Goal: Task Accomplishment & Management: Manage account settings

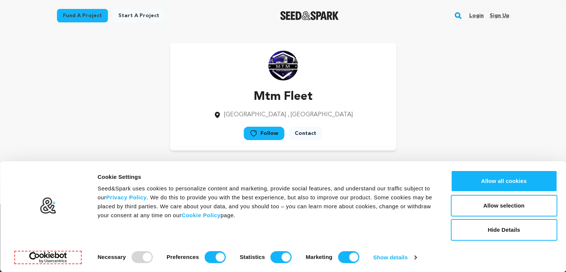
click at [500, 16] on link "Sign up" at bounding box center [499, 16] width 20 height 12
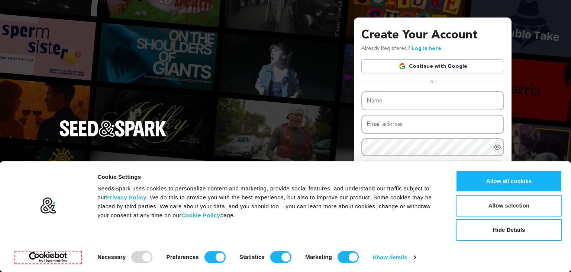
click at [507, 208] on button "Allow selection" at bounding box center [509, 206] width 106 height 22
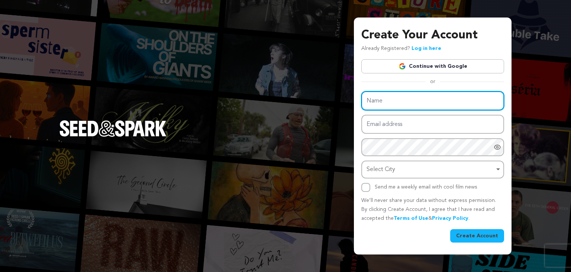
click at [411, 96] on input "Name" at bounding box center [433, 100] width 143 height 19
type input "Lidercontab Contabilidad"
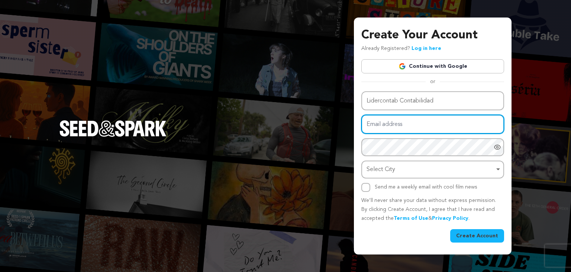
click at [414, 123] on input "Email address" at bounding box center [433, 124] width 143 height 19
type input "Seolider001@gmail.com"
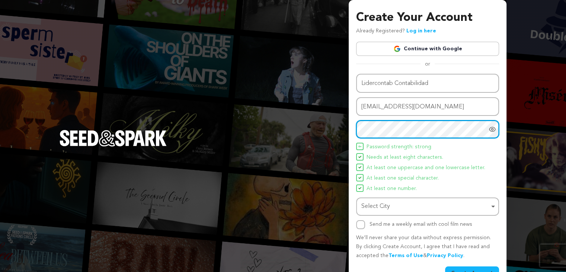
click at [426, 203] on div "Select City Remove item" at bounding box center [425, 206] width 128 height 11
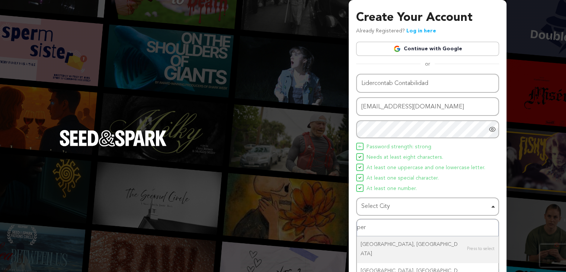
type input "peru"
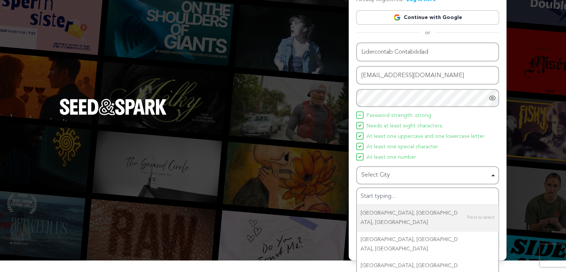
scroll to position [19, 0]
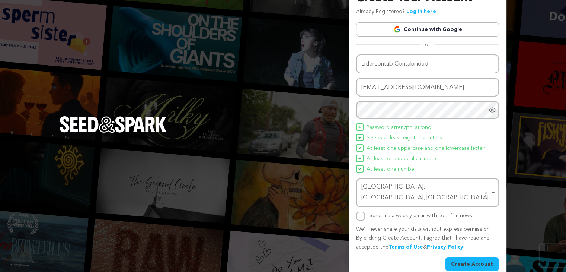
click at [493, 109] on icon "Show password as plain text. Warning: this will display your password on the sc…" at bounding box center [492, 110] width 2 height 2
click at [493, 109] on icon "Hide Password" at bounding box center [492, 110] width 6 height 6
click at [472, 257] on button "Create Account" at bounding box center [472, 263] width 54 height 13
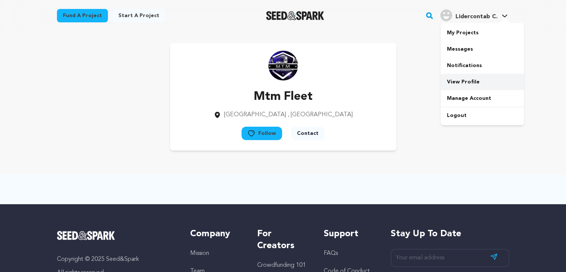
click at [467, 82] on link "View Profile" at bounding box center [481, 82] width 83 height 16
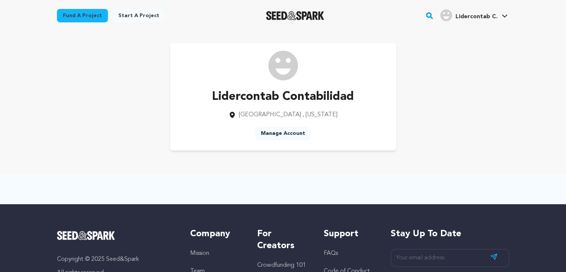
click at [285, 134] on link "Manage Account" at bounding box center [283, 132] width 56 height 13
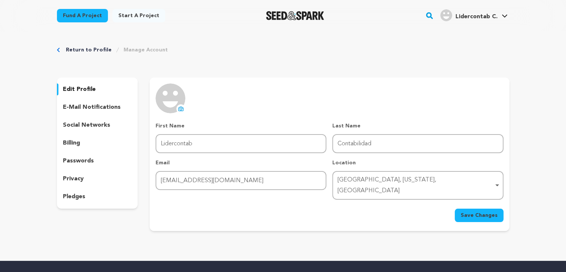
click at [182, 108] on icon at bounding box center [181, 109] width 3 height 2
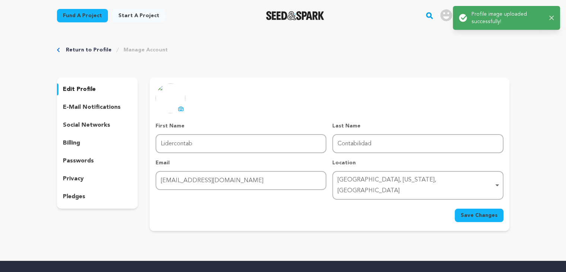
click at [481, 211] on span "Save Changes" at bounding box center [478, 214] width 37 height 7
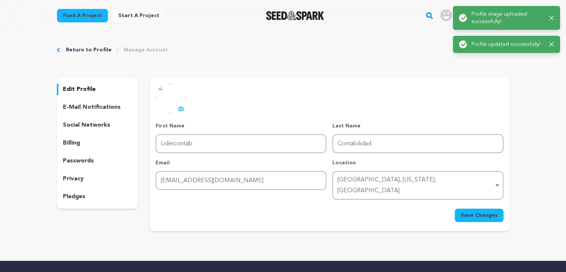
click at [79, 127] on p "social networks" at bounding box center [86, 125] width 47 height 9
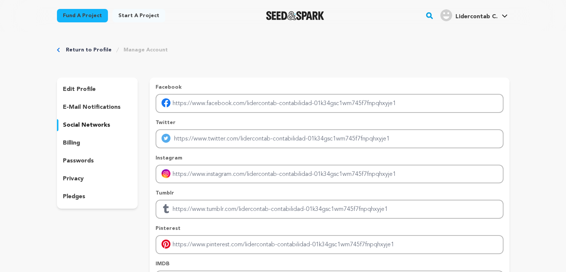
click at [78, 141] on p "billing" at bounding box center [71, 142] width 17 height 9
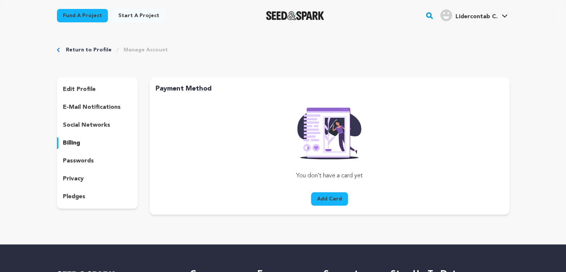
click at [80, 116] on div "edit profile e-mail notifications social networks billing passwords privacy ple…" at bounding box center [97, 142] width 81 height 131
click at [83, 105] on p "e-mail notifications" at bounding box center [92, 107] width 58 height 9
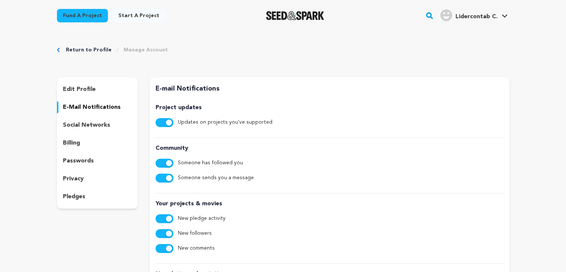
click at [84, 121] on p "social networks" at bounding box center [86, 125] width 47 height 9
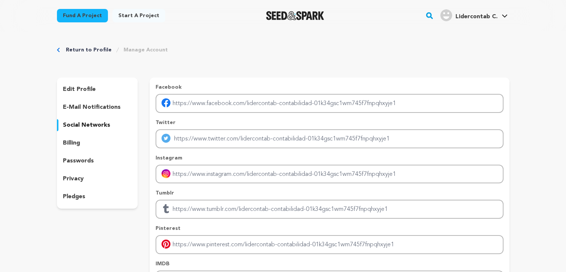
click at [84, 140] on div "billing" at bounding box center [97, 143] width 81 height 12
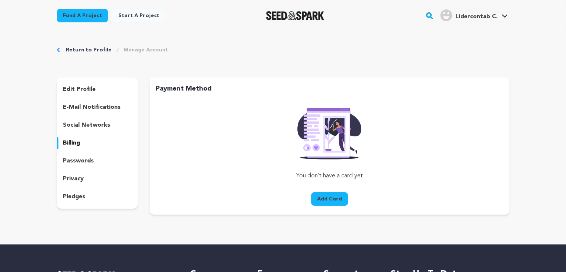
click at [332, 198] on button "Add Card" at bounding box center [329, 198] width 37 height 13
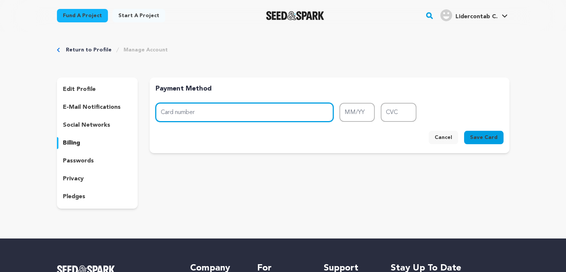
click at [239, 116] on input "Card number" at bounding box center [244, 112] width 178 height 19
click at [93, 159] on div "passwords" at bounding box center [97, 161] width 81 height 12
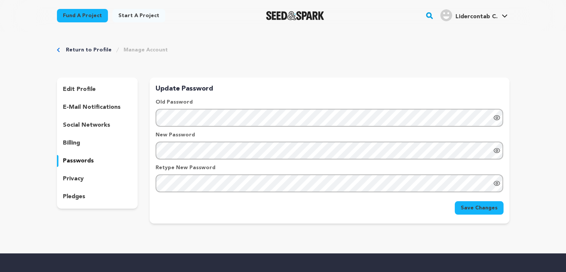
click at [95, 142] on div "billing" at bounding box center [97, 143] width 81 height 12
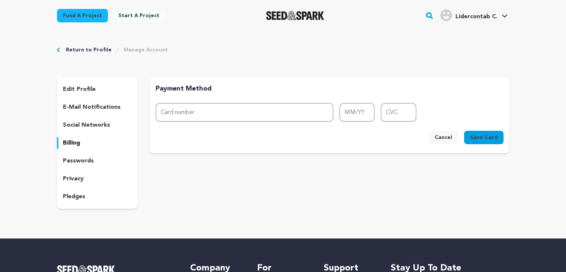
click at [442, 139] on button "Cancel" at bounding box center [442, 137] width 29 height 13
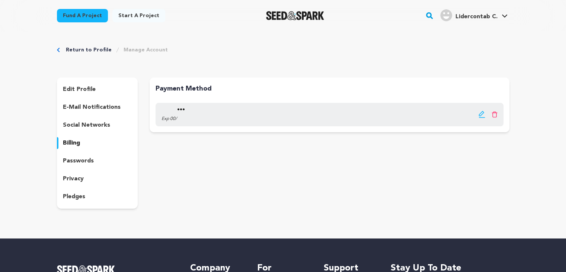
click at [99, 160] on div "passwords" at bounding box center [97, 161] width 81 height 12
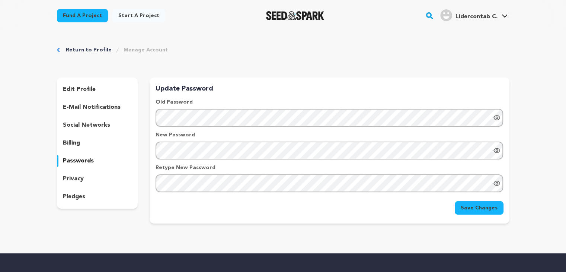
click at [99, 176] on div "privacy" at bounding box center [97, 179] width 81 height 12
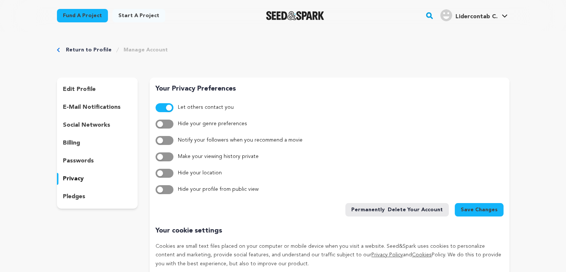
click at [81, 87] on p "edit profile" at bounding box center [79, 89] width 33 height 9
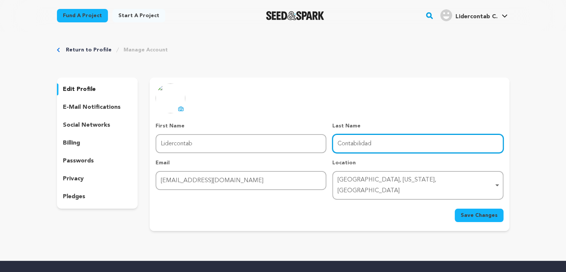
click at [390, 144] on input "Contabilidad" at bounding box center [417, 143] width 171 height 19
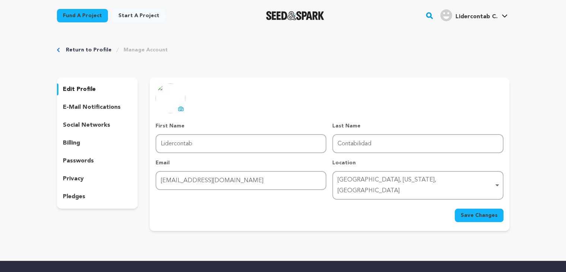
click at [391, 213] on div "uploading spinner upload profile image First Name First Name Lidercontab Last N…" at bounding box center [329, 153] width 359 height 153
click at [135, 52] on link "Manage Account" at bounding box center [145, 49] width 44 height 7
click at [94, 126] on p "social networks" at bounding box center [86, 125] width 47 height 9
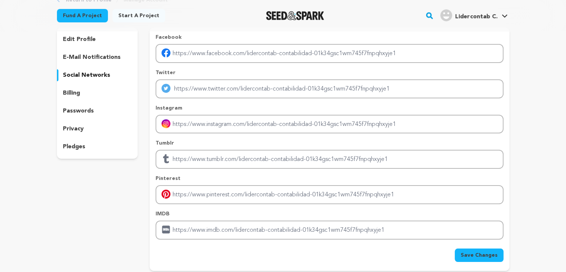
scroll to position [37, 0]
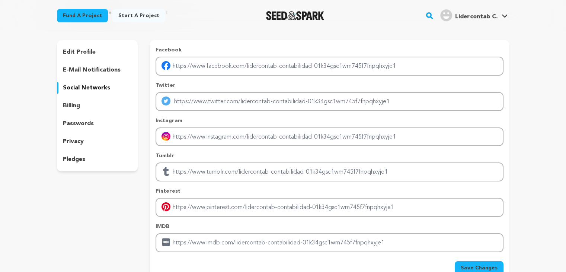
drag, startPoint x: 223, startPoint y: 51, endPoint x: 226, endPoint y: 71, distance: 20.4
click at [223, 52] on p "Facebook" at bounding box center [328, 49] width 347 height 7
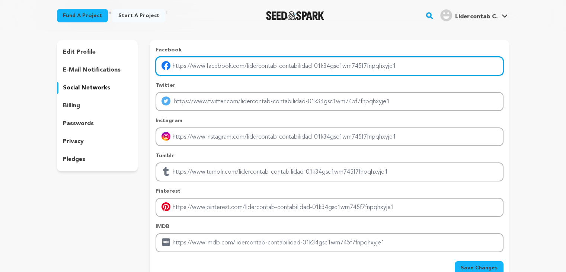
click at [226, 71] on input "Enter facebook profile link" at bounding box center [328, 66] width 347 height 19
type input "https://www.lidercontab.com/"
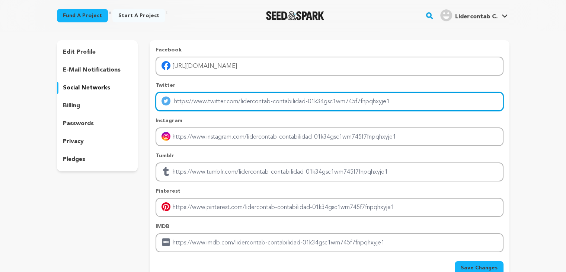
drag, startPoint x: 227, startPoint y: 75, endPoint x: 222, endPoint y: 97, distance: 23.1
click at [222, 97] on input "Enter twitter profile link" at bounding box center [328, 101] width 347 height 19
paste input "https://www.lidercontab.com/"
type input "https://www.lidercontab.com/"
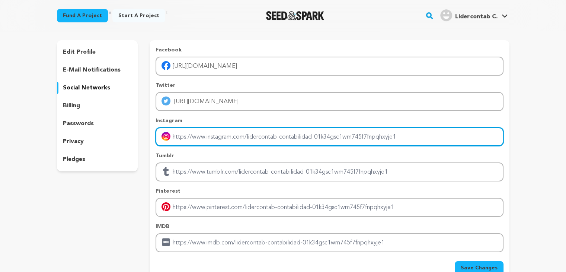
click at [207, 135] on input "Enter instagram handle link" at bounding box center [328, 136] width 347 height 19
paste input "https://www.lidercontab.com/"
type input "https://www.lidercontab.com/"
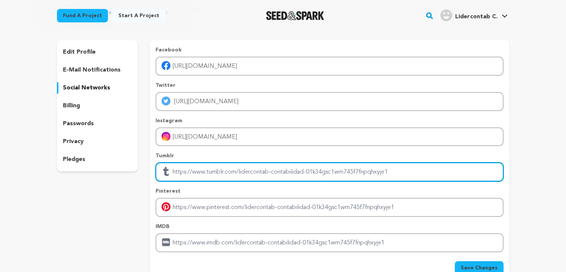
click at [211, 170] on input "Enter tubmlr profile link" at bounding box center [328, 171] width 347 height 19
paste input "https://www.lidercontab.com/"
type input "https://www.lidercontab.com/"
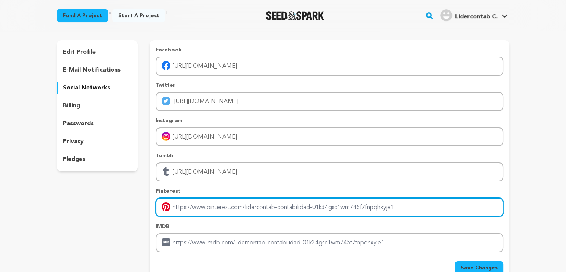
click at [217, 206] on input "Enter pinterest profile link" at bounding box center [328, 207] width 347 height 19
paste input "https://www.lidercontab.com/"
type input "https://www.lidercontab.com/"
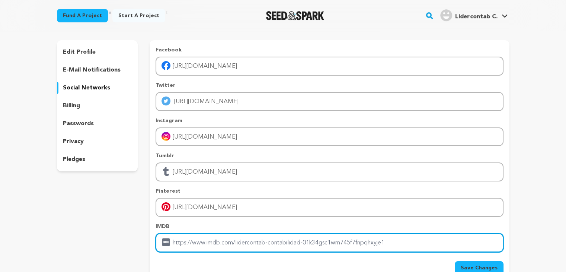
click at [235, 248] on input "Enter IMDB profile link" at bounding box center [328, 242] width 347 height 19
paste input "https://www.lidercontab.com/"
type input "https://www.lidercontab.com/"
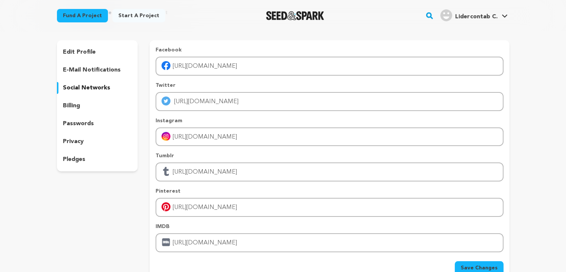
click at [475, 261] on button "Save Changes" at bounding box center [479, 267] width 49 height 13
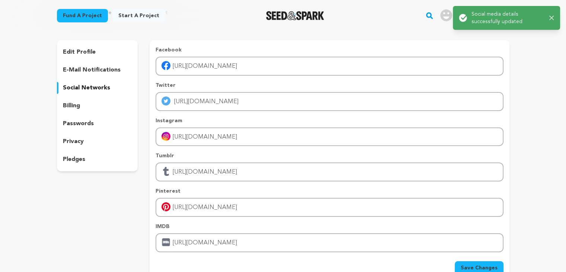
click at [553, 17] on icon "button" at bounding box center [551, 18] width 5 height 5
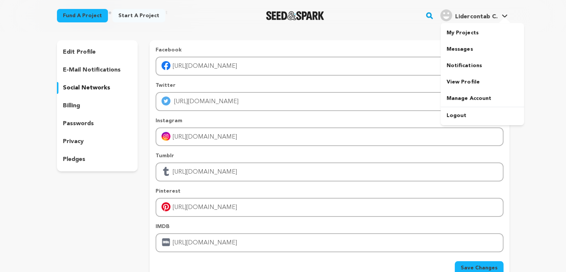
click at [477, 17] on span "Lidercontab C." at bounding box center [476, 17] width 42 height 6
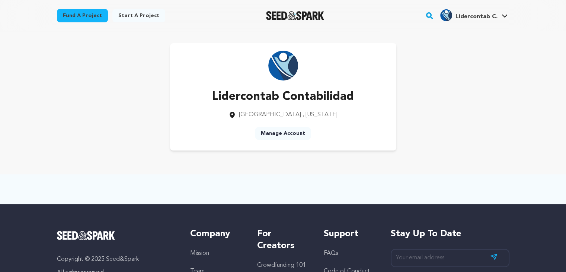
click at [280, 134] on link "Manage Account" at bounding box center [283, 132] width 56 height 13
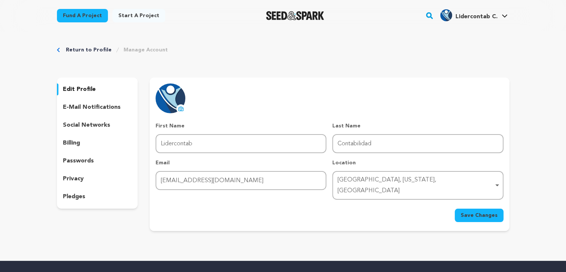
click at [83, 119] on div "social networks" at bounding box center [97, 125] width 81 height 12
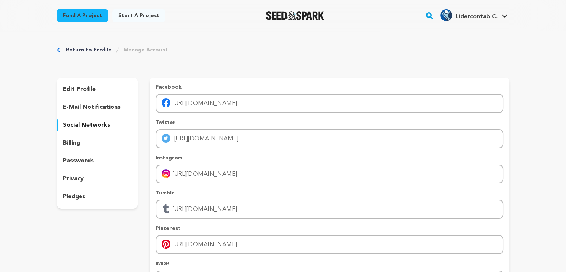
click at [100, 47] on link "Return to Profile" at bounding box center [89, 49] width 46 height 7
